Goal: Information Seeking & Learning: Learn about a topic

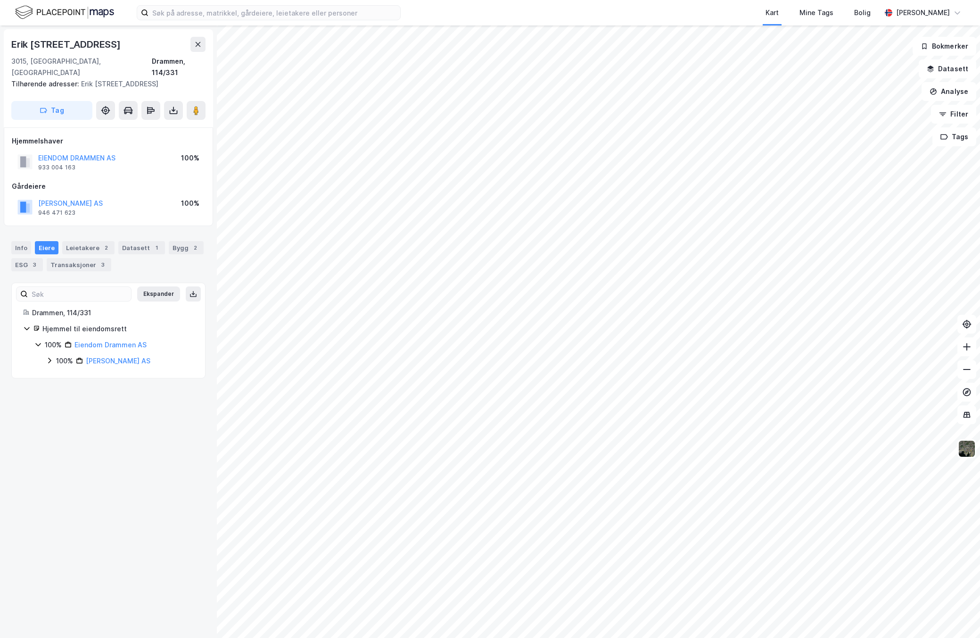
click at [980, 309] on html "Kart Mine Tags Bolig [PERSON_NAME] Erik [STREET_ADDRESS] Tilhørende adresser: […" at bounding box center [490, 319] width 980 height 638
click at [201, 44] on icon at bounding box center [198, 45] width 8 height 8
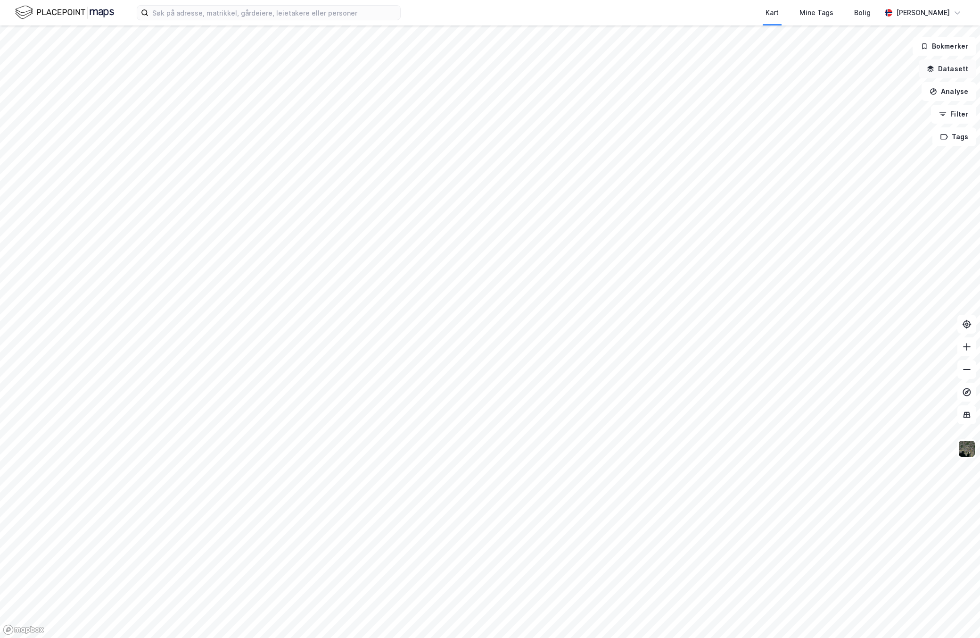
click at [963, 66] on button "Datasett" at bounding box center [948, 68] width 58 height 19
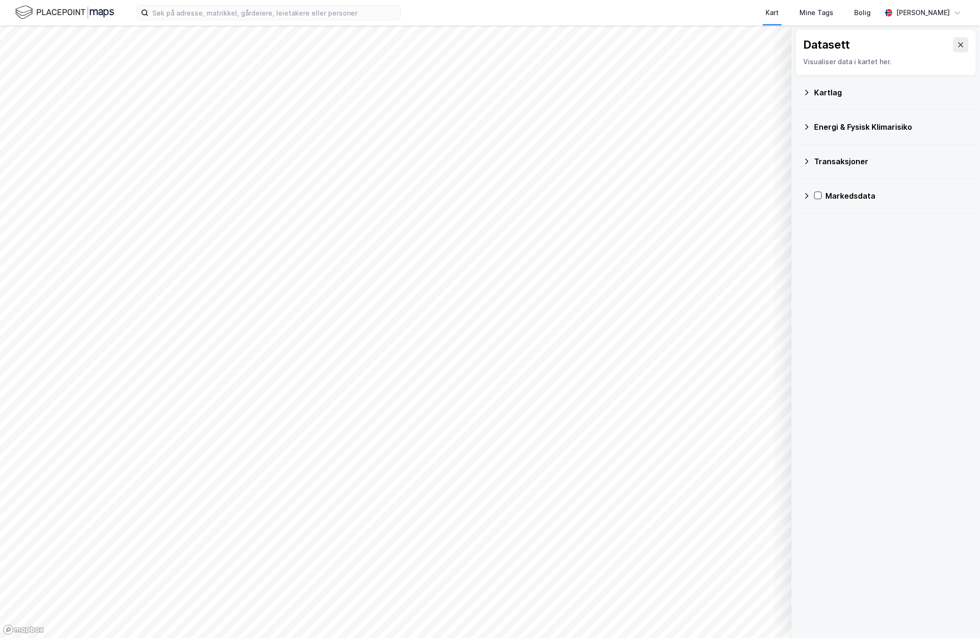
click at [957, 43] on icon at bounding box center [961, 45] width 8 height 8
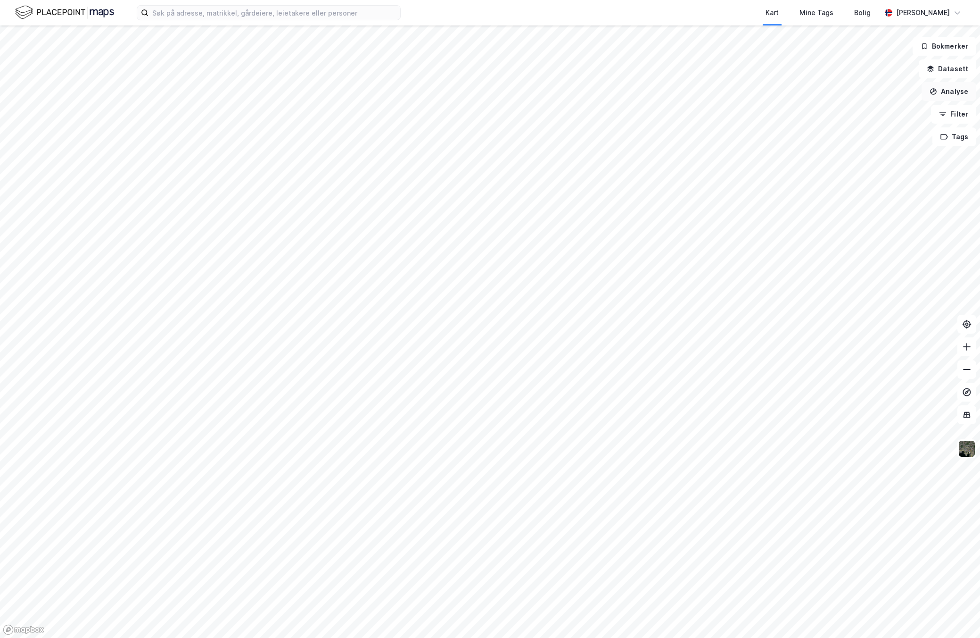
click at [955, 89] on button "Analyse" at bounding box center [949, 91] width 55 height 19
click at [871, 133] on div "Tegn sirkel" at bounding box center [867, 131] width 82 height 8
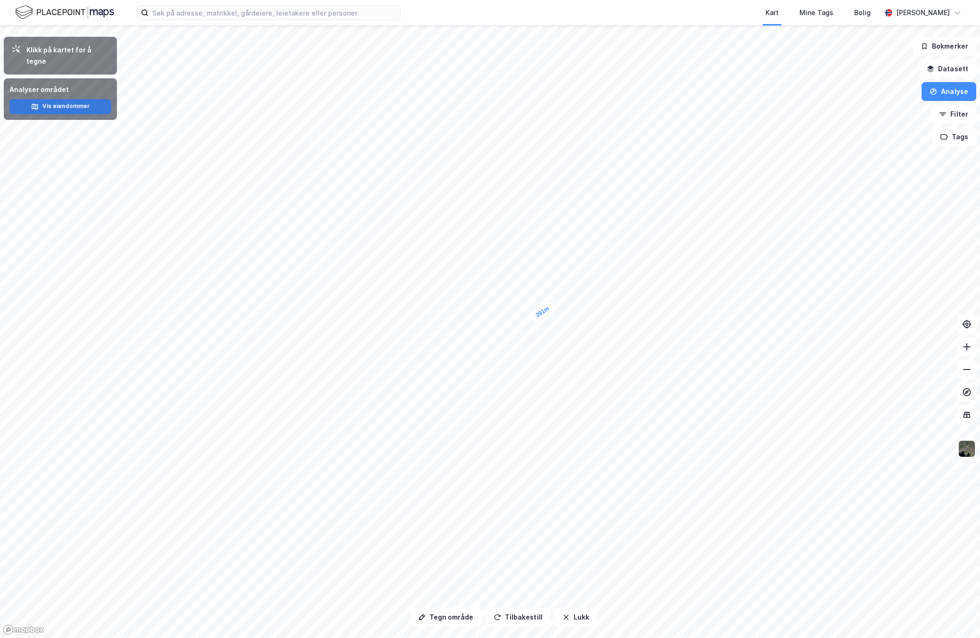
click at [46, 99] on button "Vis eiendommer" at bounding box center [60, 106] width 102 height 15
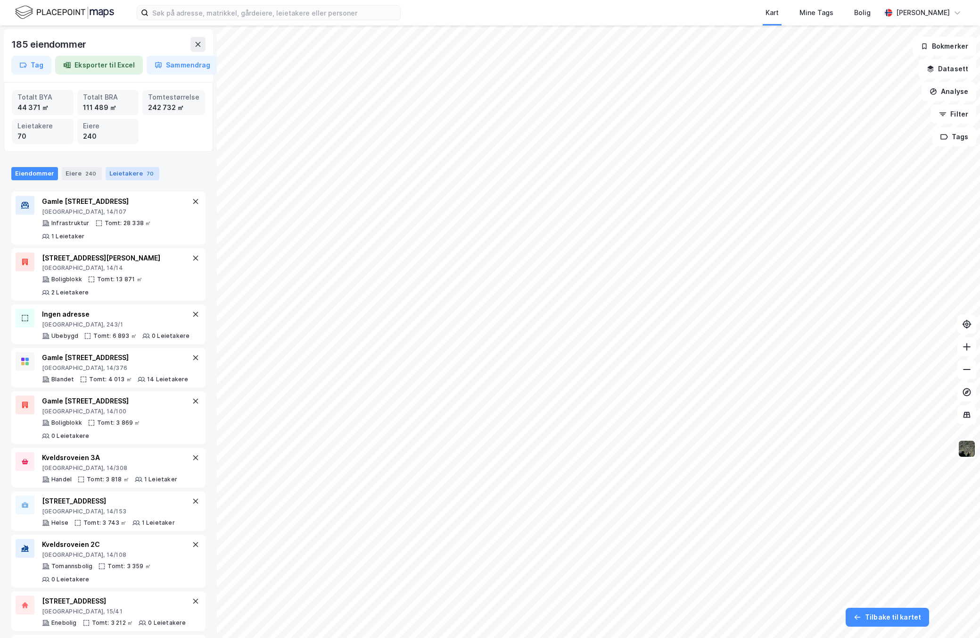
click at [125, 174] on div "Leietakere 70" at bounding box center [133, 173] width 54 height 13
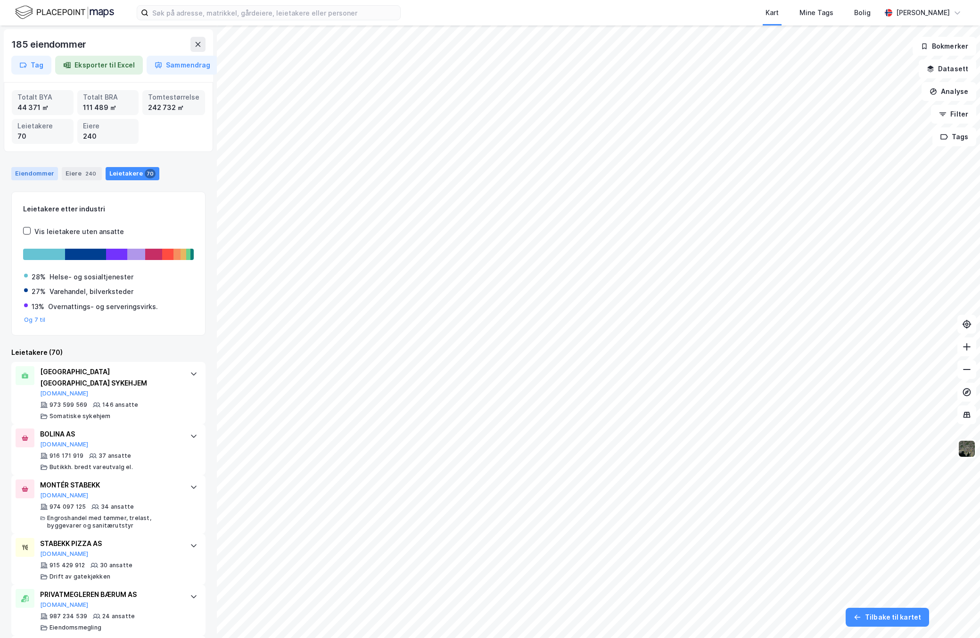
click at [48, 170] on div "Eiendommer" at bounding box center [34, 173] width 47 height 13
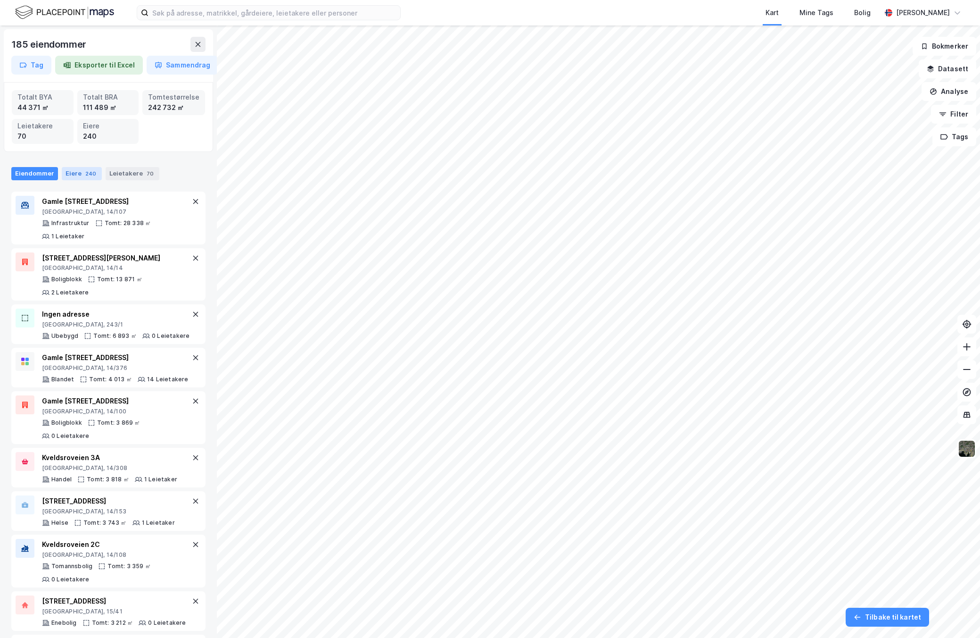
click at [86, 174] on div "240" at bounding box center [90, 173] width 15 height 9
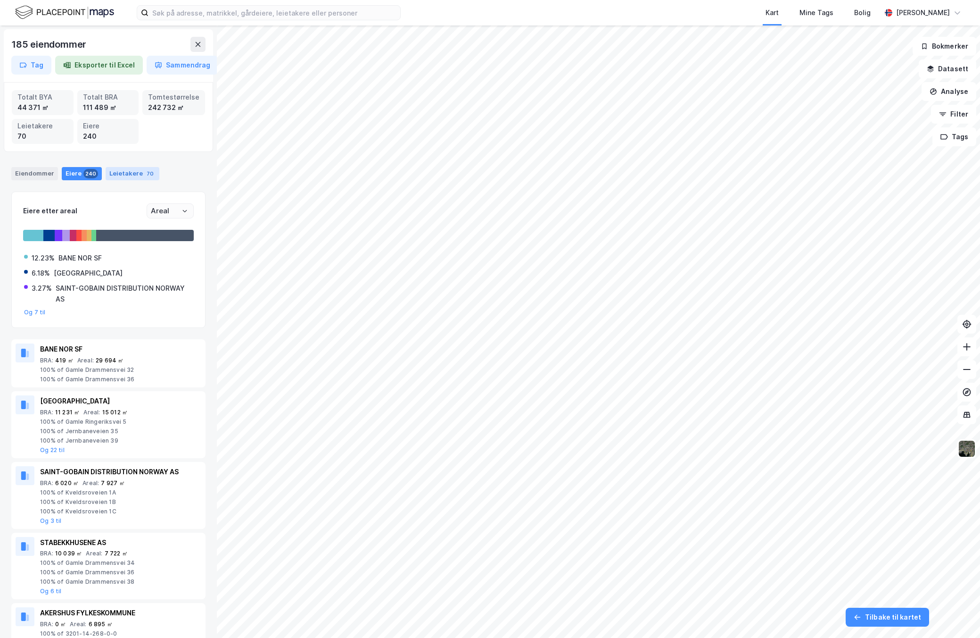
click at [126, 174] on div "Leietakere 70" at bounding box center [133, 173] width 54 height 13
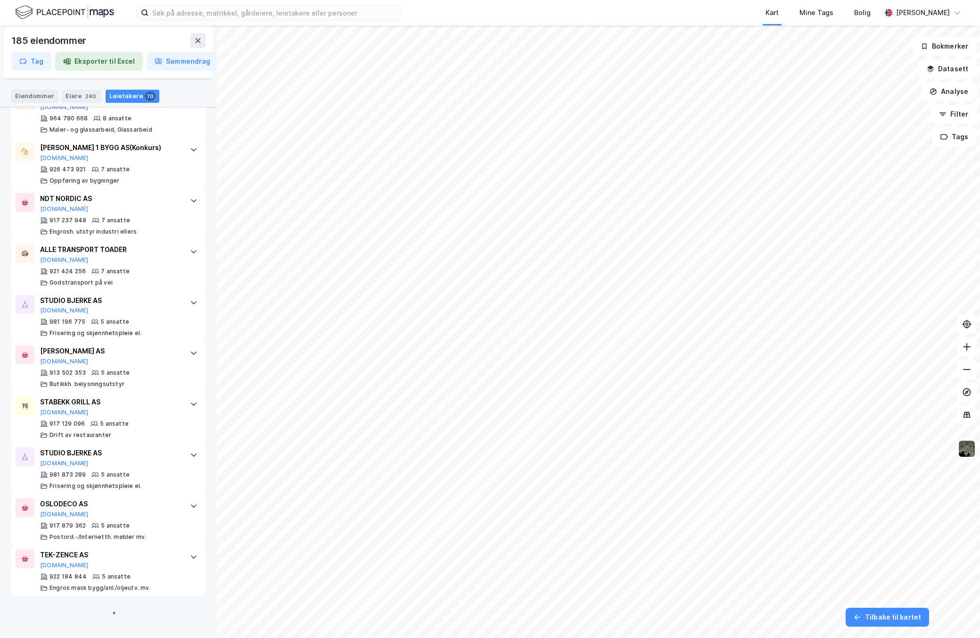
scroll to position [1813, 0]
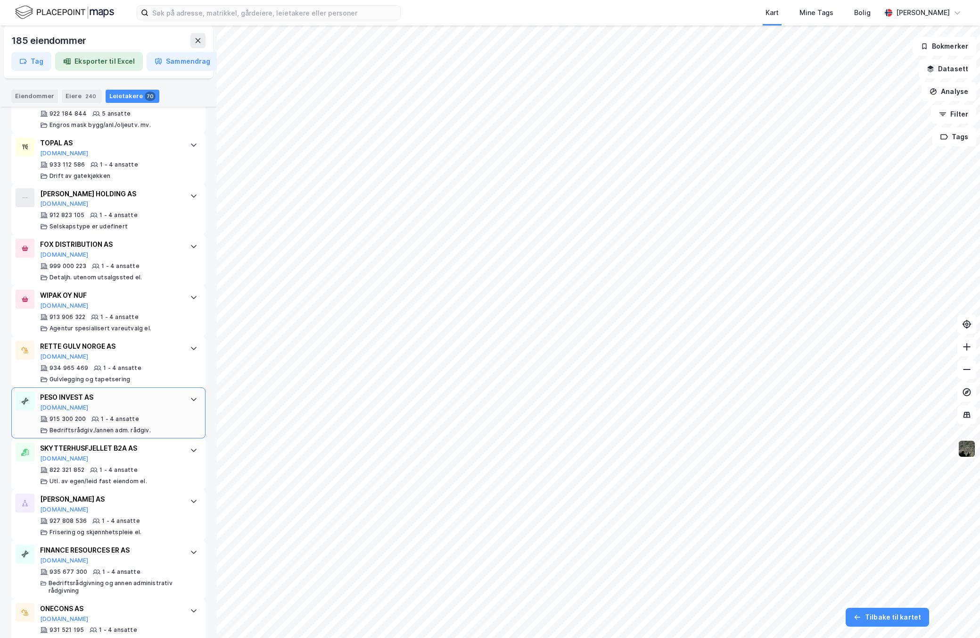
click at [111, 424] on div "915 300 200 1 - 4 ansatte Bedriftsrådgiv./annen adm. rådgiv." at bounding box center [110, 424] width 141 height 19
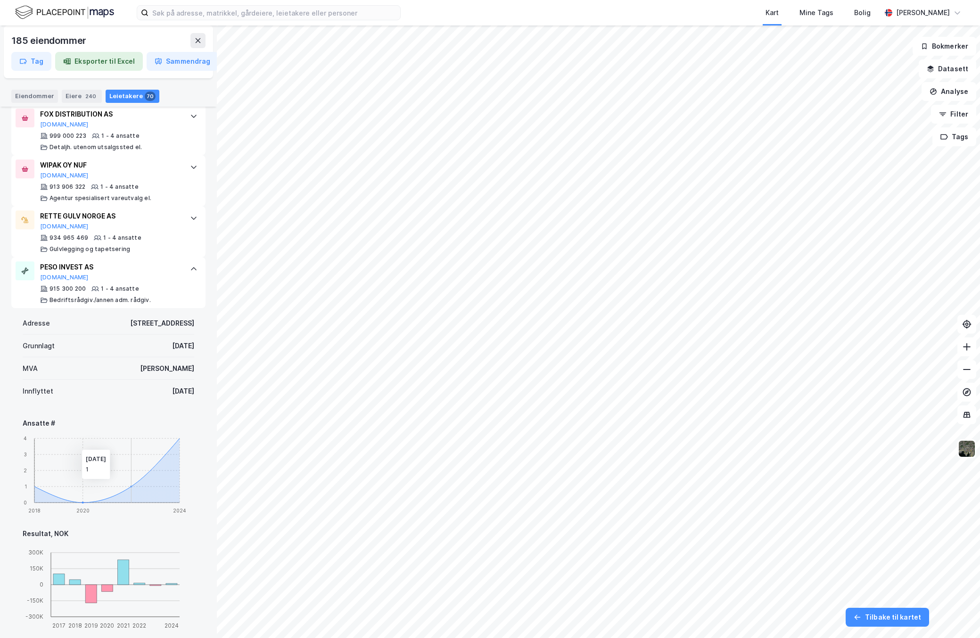
scroll to position [1943, 0]
click at [186, 266] on div at bounding box center [193, 269] width 15 height 15
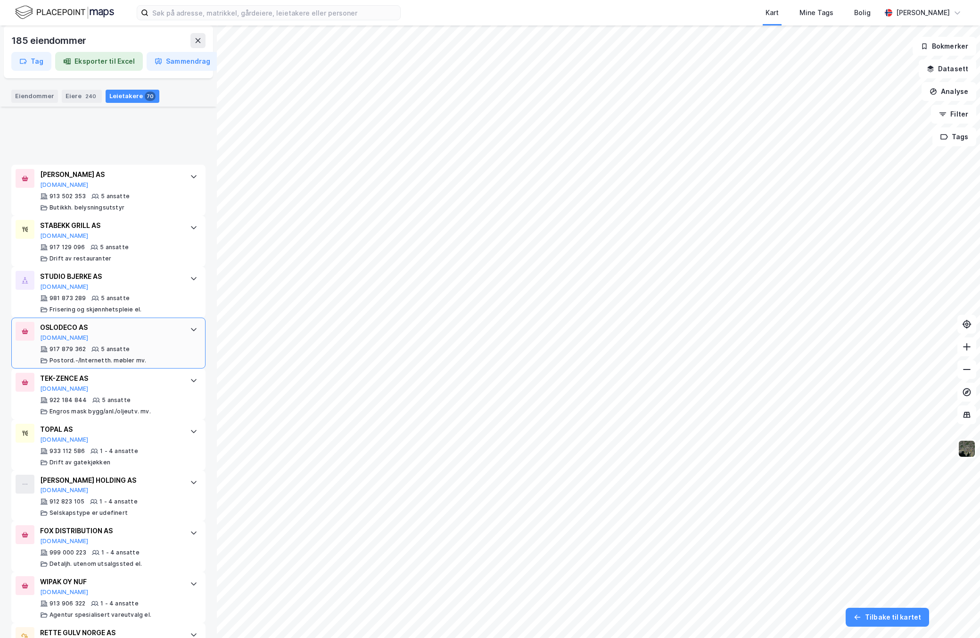
scroll to position [0, 0]
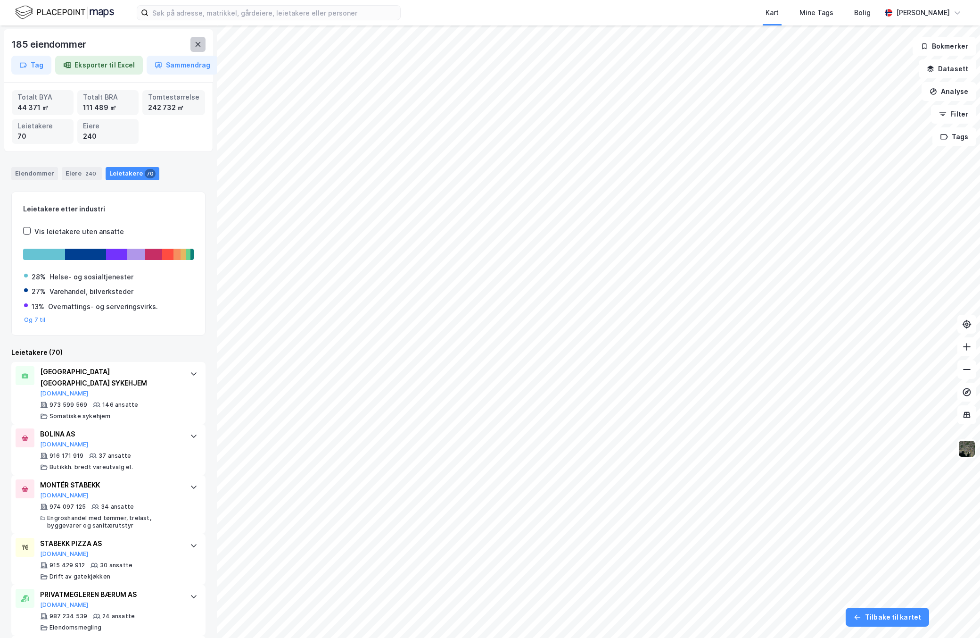
click at [203, 35] on div "185 eiendommer Tag Eksporter til Excel Sammendrag" at bounding box center [108, 55] width 209 height 53
click at [201, 42] on icon at bounding box center [198, 45] width 8 height 8
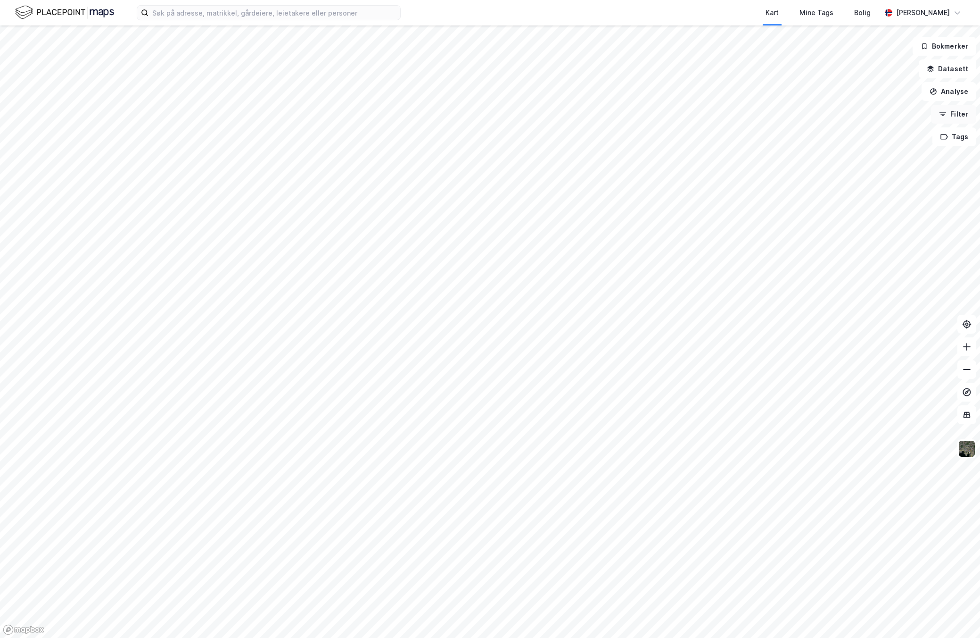
click at [954, 109] on button "Filter" at bounding box center [953, 114] width 45 height 19
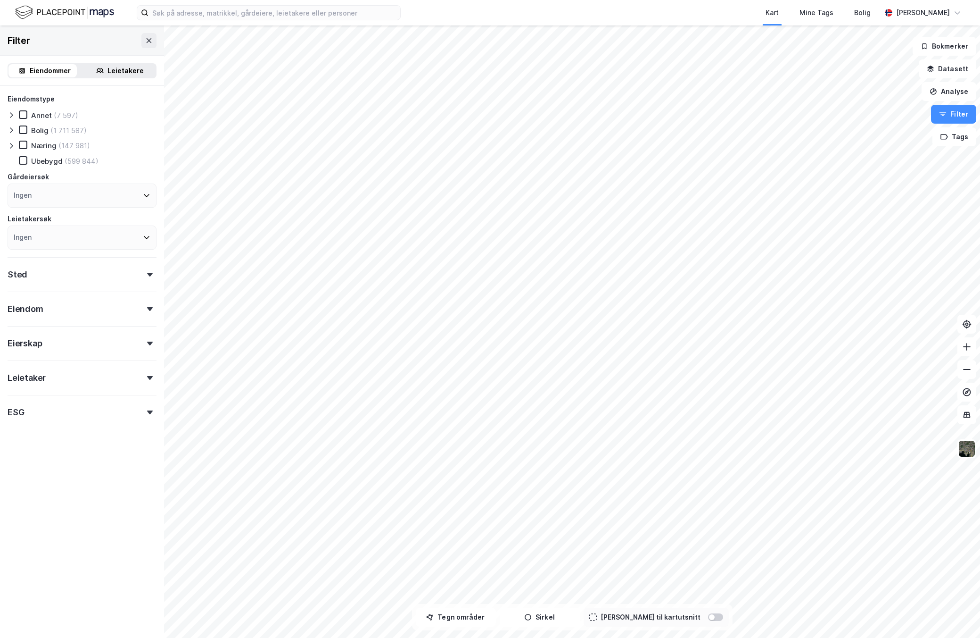
click at [117, 314] on div "Eiendom" at bounding box center [82, 304] width 149 height 27
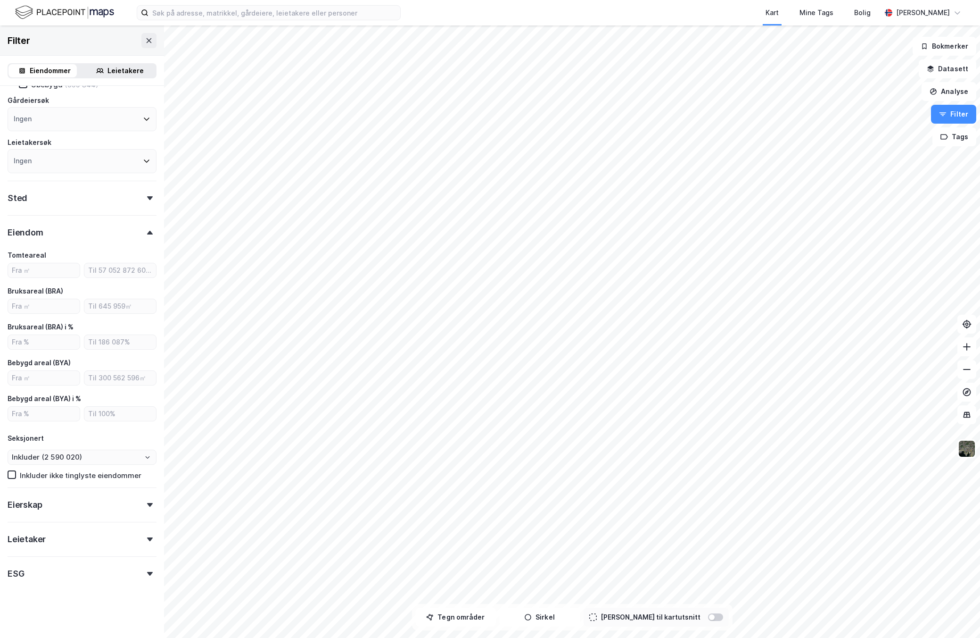
click at [87, 503] on div "Eierskap" at bounding box center [82, 500] width 149 height 27
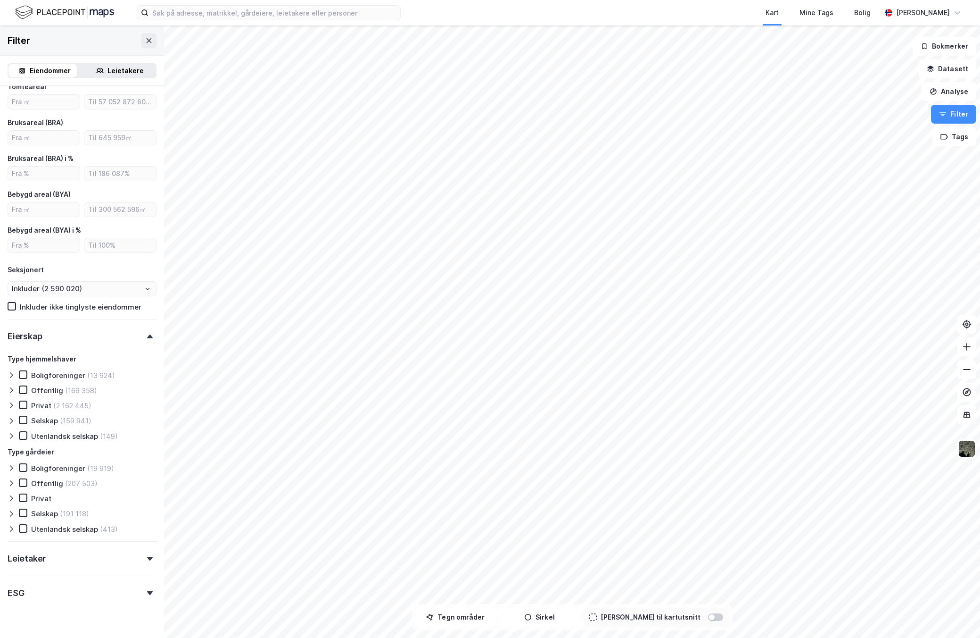
click at [141, 332] on div "Eierskap" at bounding box center [82, 332] width 149 height 27
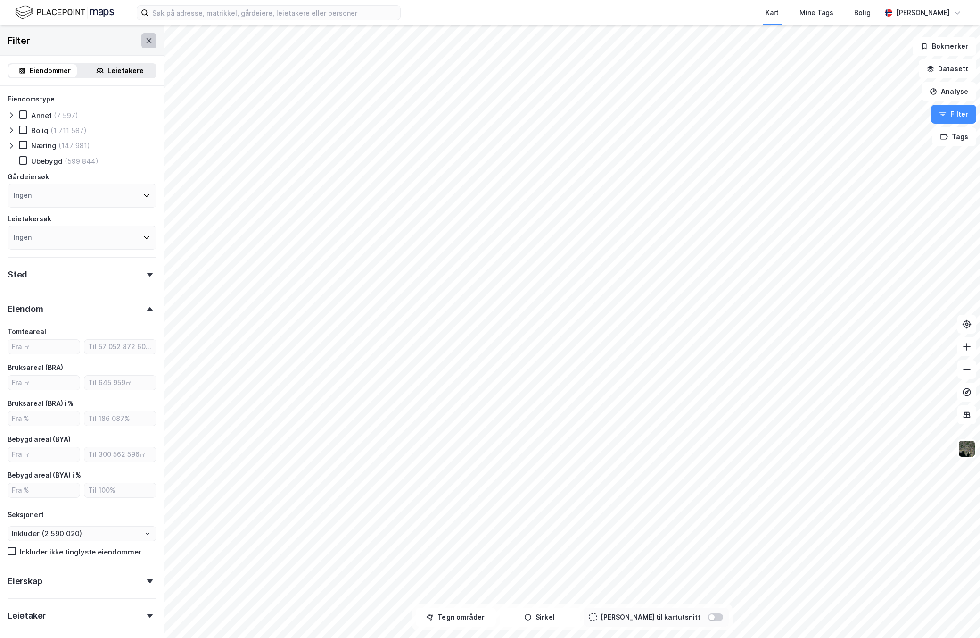
click at [146, 36] on button at bounding box center [148, 40] width 15 height 15
